Goal: Information Seeking & Learning: Find specific page/section

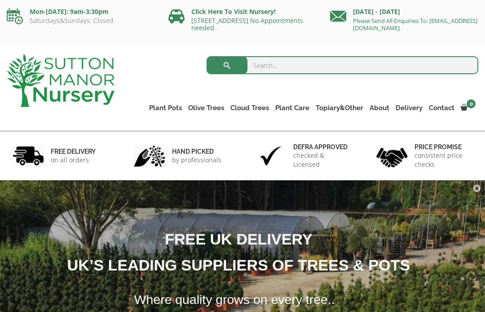
click at [281, 64] on input "search" at bounding box center [343, 65] width 272 height 18
type input "Fruit trees"
click at [227, 65] on button "submit" at bounding box center [227, 65] width 41 height 18
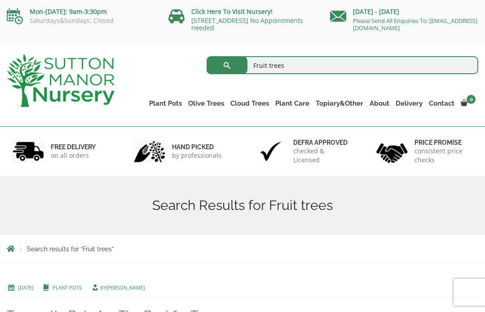
click at [297, 65] on input "Fruit trees" at bounding box center [343, 65] width 272 height 18
click at [227, 65] on button "submit" at bounding box center [227, 65] width 41 height 18
click at [297, 65] on input "Fruit trees" at bounding box center [343, 65] width 272 height 18
click at [262, 66] on input "Fruit trees" at bounding box center [343, 65] width 272 height 18
type input "Crab apple trees"
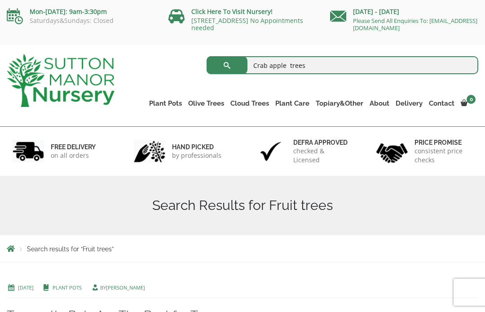
click at [227, 65] on button "submit" at bounding box center [227, 65] width 41 height 18
